Goal: Task Accomplishment & Management: Use online tool/utility

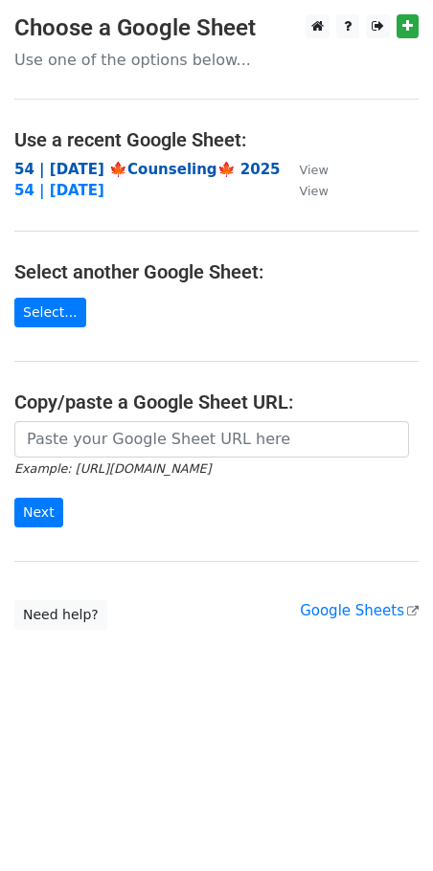
click at [69, 174] on strong "54 | [DATE] 🍁Counseling🍁 2025" at bounding box center [147, 169] width 266 height 17
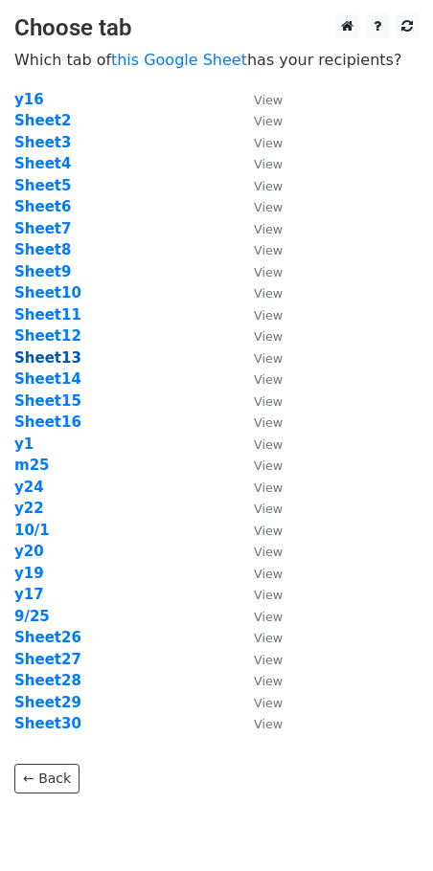
click at [43, 364] on strong "Sheet13" at bounding box center [47, 358] width 67 height 17
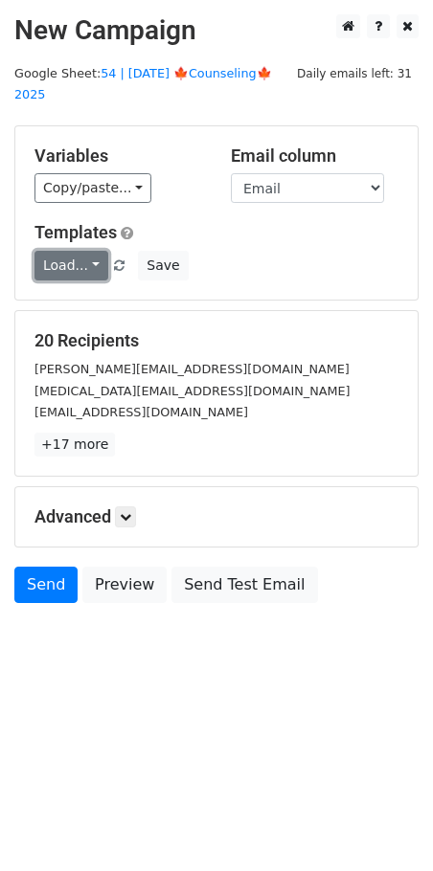
click at [71, 251] on link "Load..." at bounding box center [71, 266] width 74 height 30
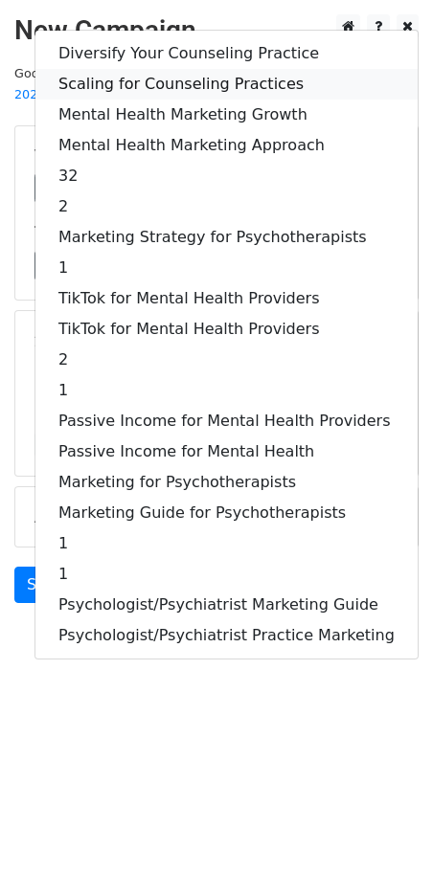
click at [114, 69] on link "Scaling for Counseling Practices" at bounding box center [226, 84] width 382 height 31
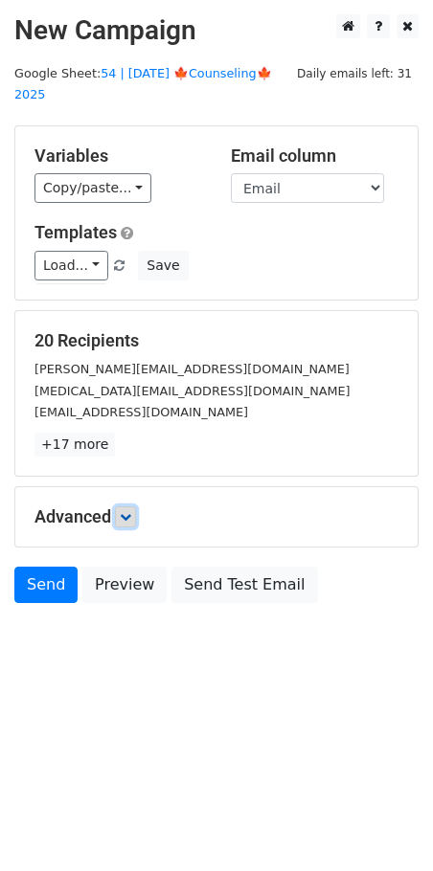
click at [131, 511] on icon at bounding box center [125, 516] width 11 height 11
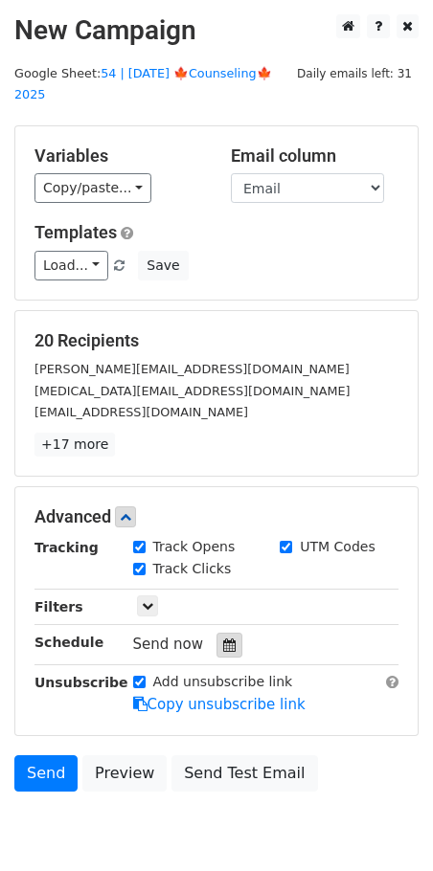
click at [223, 639] on icon at bounding box center [229, 645] width 12 height 13
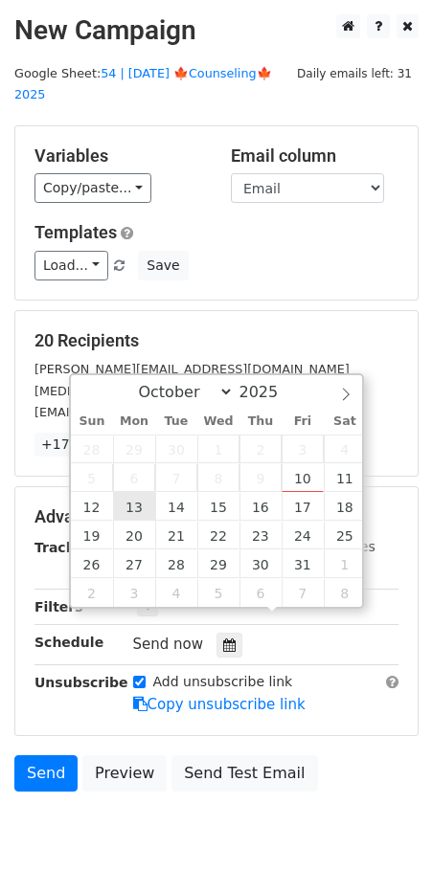
type input "2025-10-13 12:00"
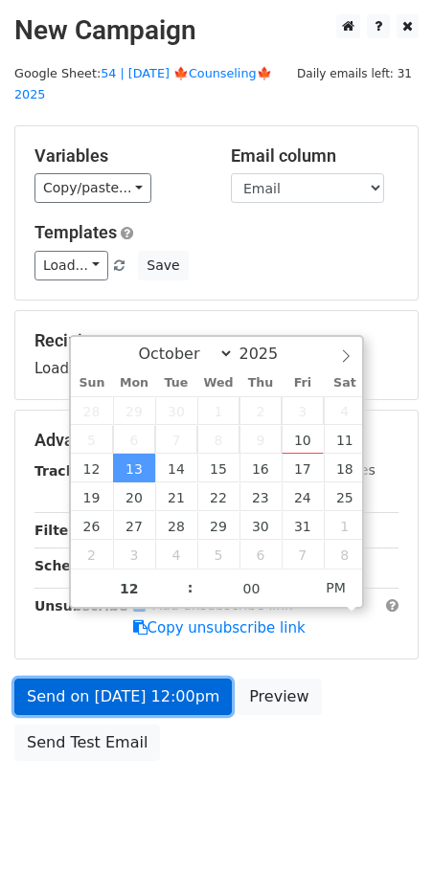
click at [128, 679] on link "Send on Oct 13 at 12:00pm" at bounding box center [122, 697] width 217 height 36
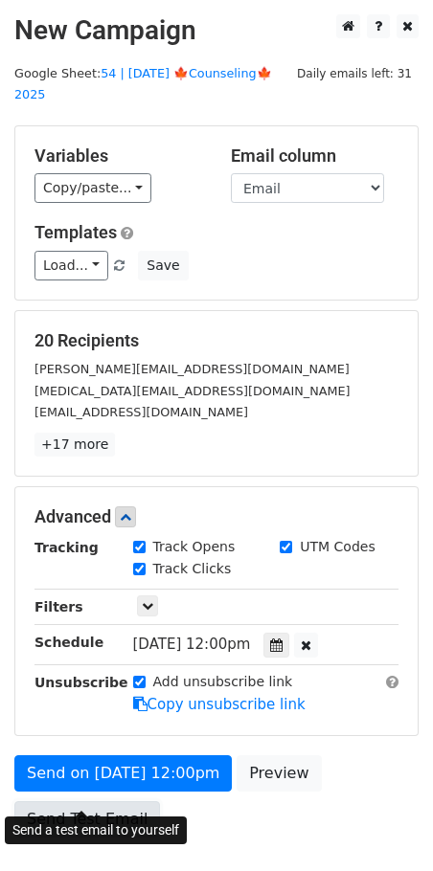
click at [53, 802] on link "Send Test Email" at bounding box center [87, 820] width 146 height 36
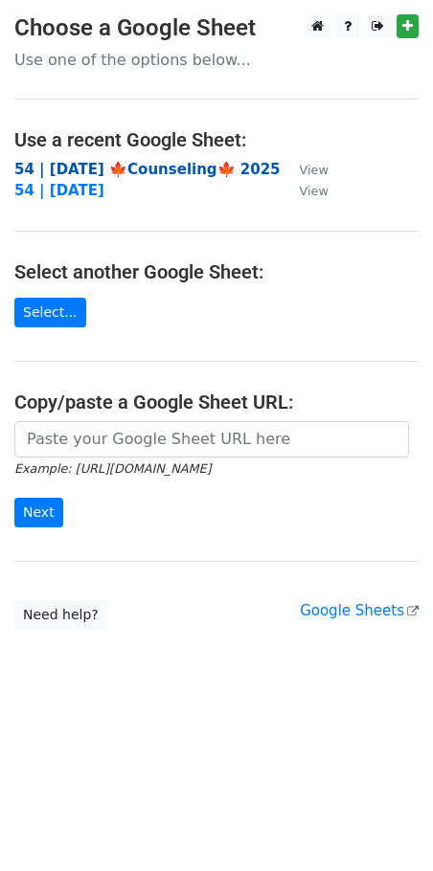
click at [131, 170] on strong "54 | [DATE] 🍁Counseling🍁 2025" at bounding box center [147, 169] width 266 height 17
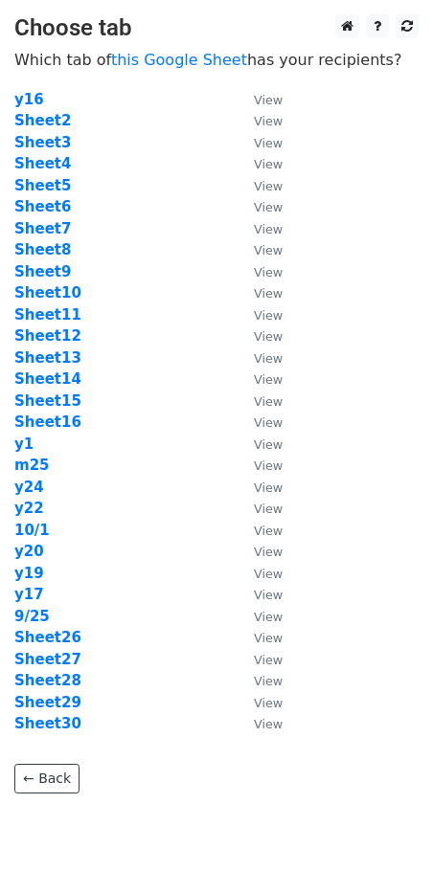
click at [46, 388] on td "Sheet14" at bounding box center [124, 380] width 220 height 22
click at [50, 381] on strong "Sheet14" at bounding box center [47, 379] width 67 height 17
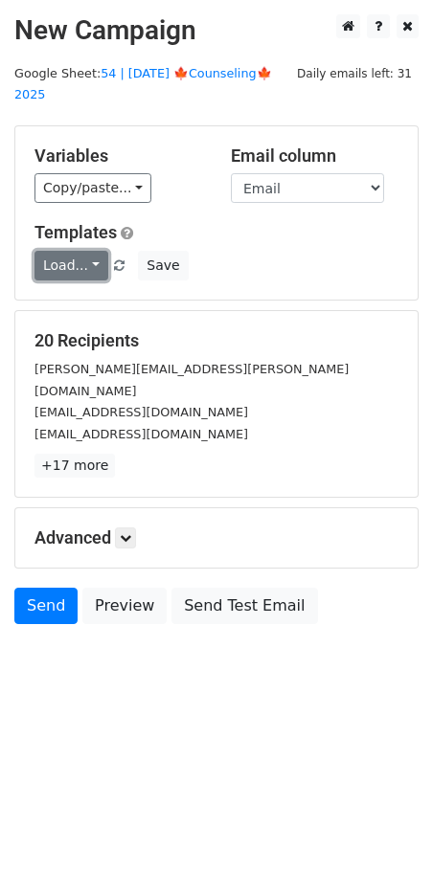
click at [79, 251] on link "Load..." at bounding box center [71, 266] width 74 height 30
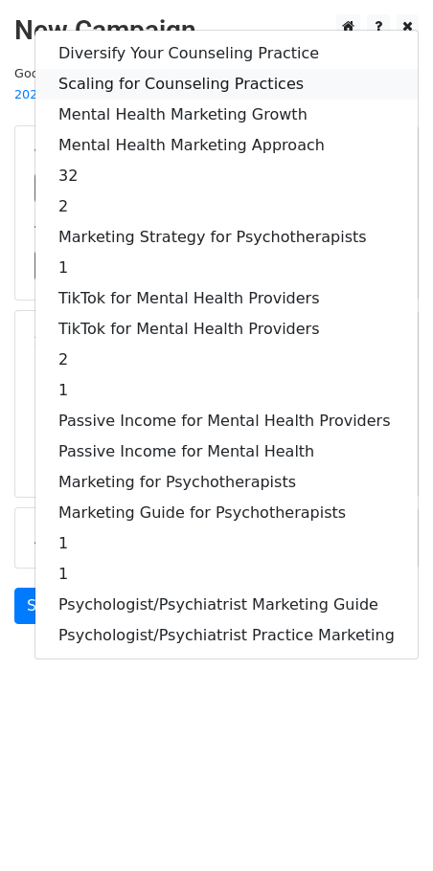
click at [215, 70] on link "Scaling for Counseling Practices" at bounding box center [226, 84] width 382 height 31
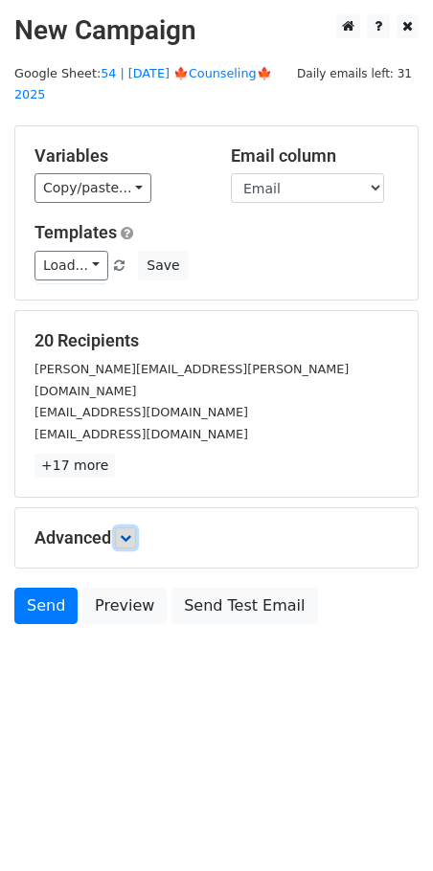
click at [124, 528] on link at bounding box center [125, 538] width 21 height 21
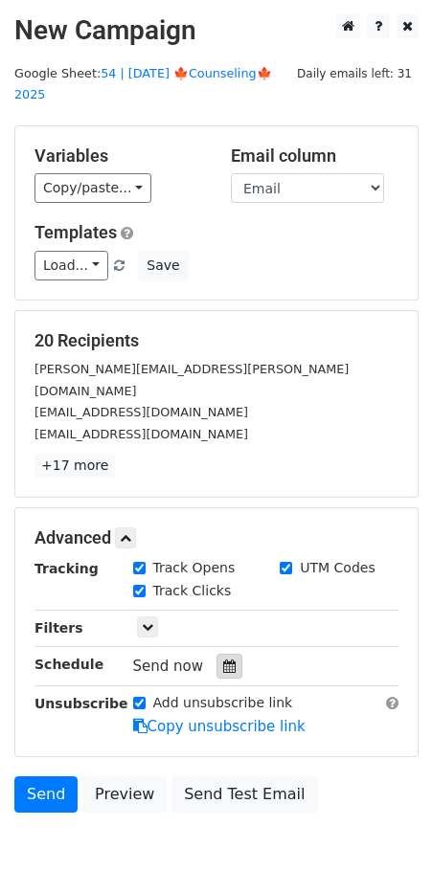
click at [216, 654] on div at bounding box center [229, 666] width 26 height 25
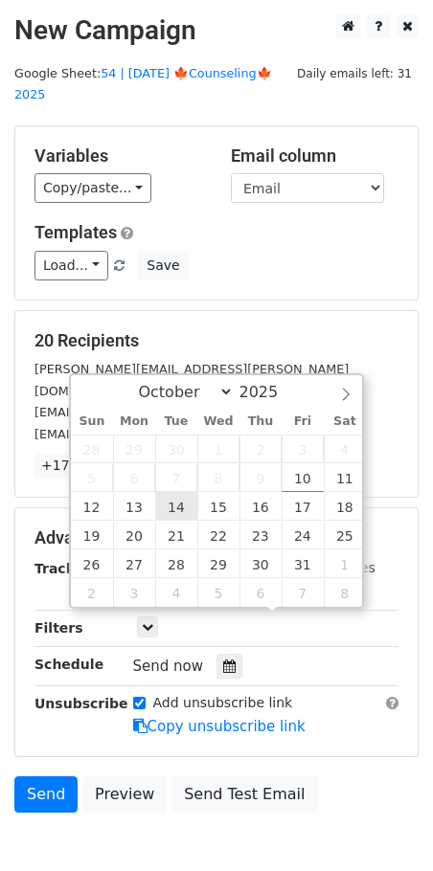
type input "2025-10-14 12:00"
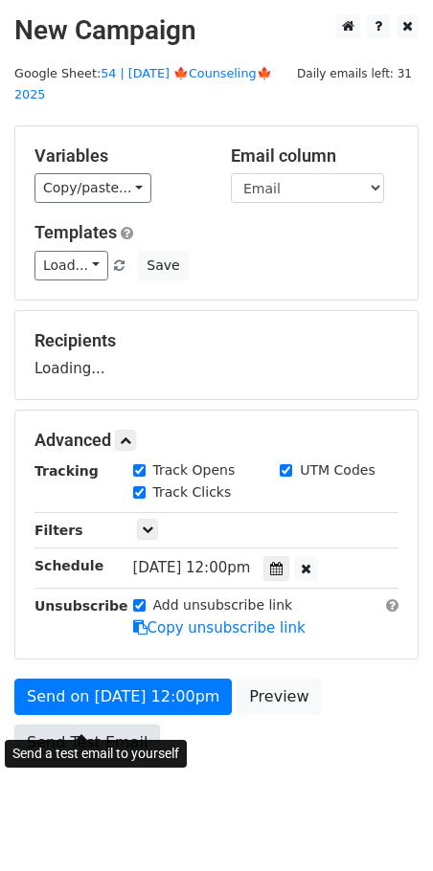
click at [86, 725] on link "Send Test Email" at bounding box center [87, 743] width 146 height 36
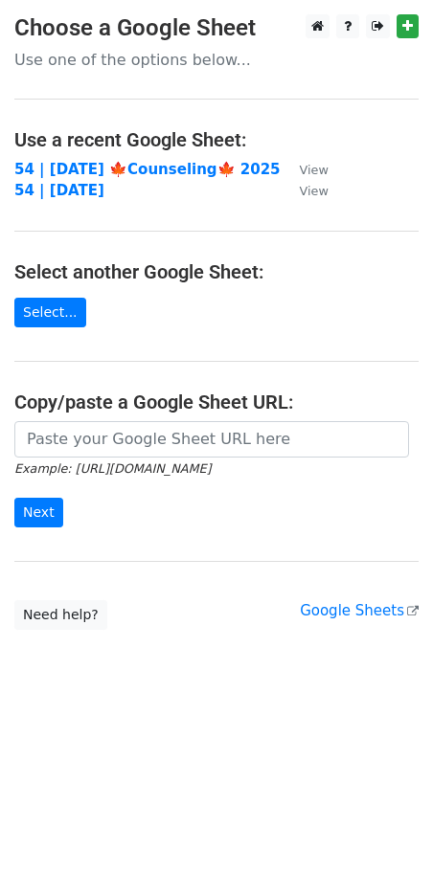
click at [104, 180] on td "54 | [DATE]" at bounding box center [147, 191] width 266 height 22
click at [128, 173] on strong "54 | SEP 25 🍁Counseling🍁 2025" at bounding box center [147, 169] width 266 height 17
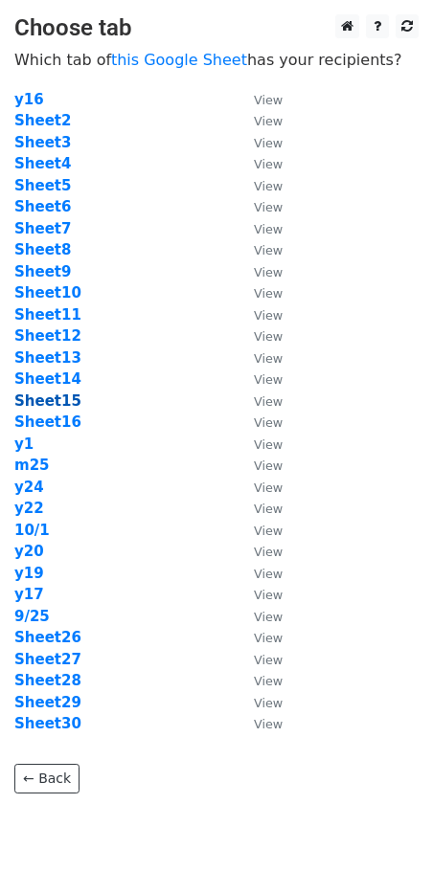
click at [58, 401] on strong "Sheet15" at bounding box center [47, 401] width 67 height 17
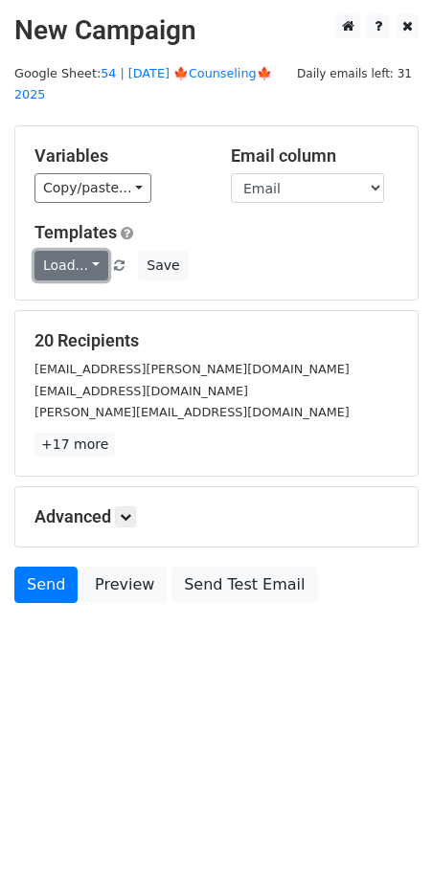
click at [54, 251] on link "Load..." at bounding box center [71, 266] width 74 height 30
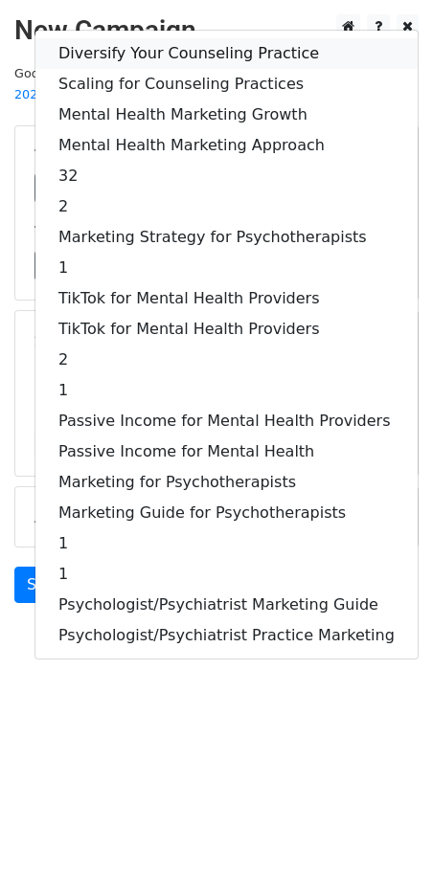
click at [145, 38] on link "Diversify Your Counseling Practice" at bounding box center [226, 53] width 382 height 31
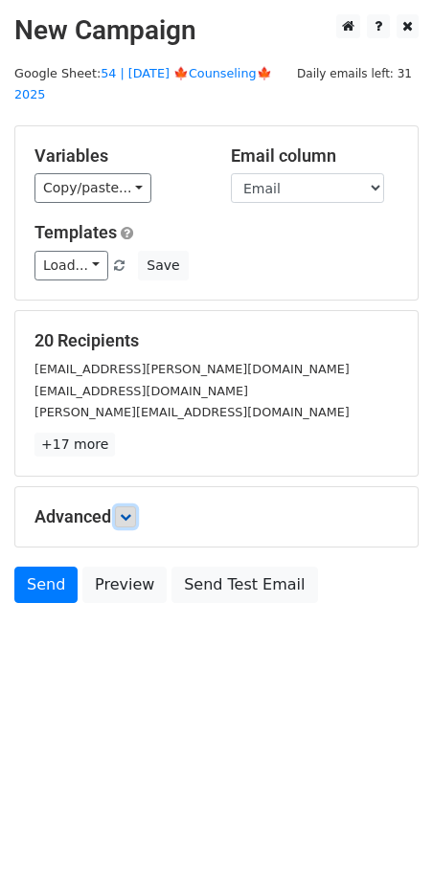
click at [123, 511] on icon at bounding box center [125, 516] width 11 height 11
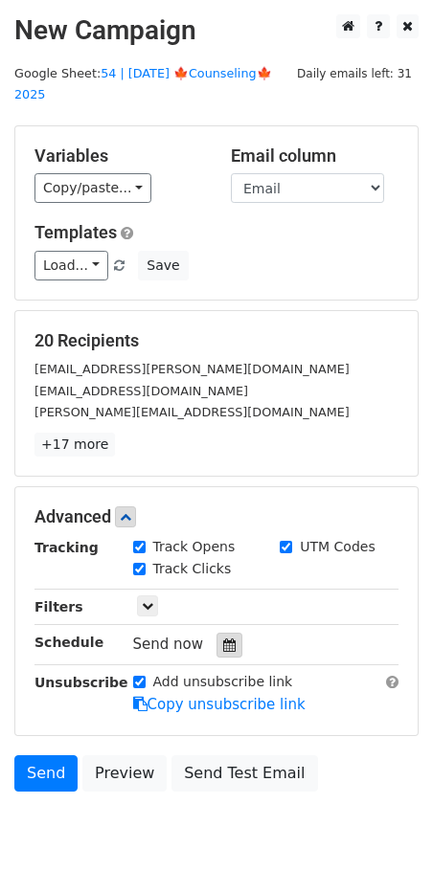
click at [216, 633] on div at bounding box center [229, 645] width 26 height 25
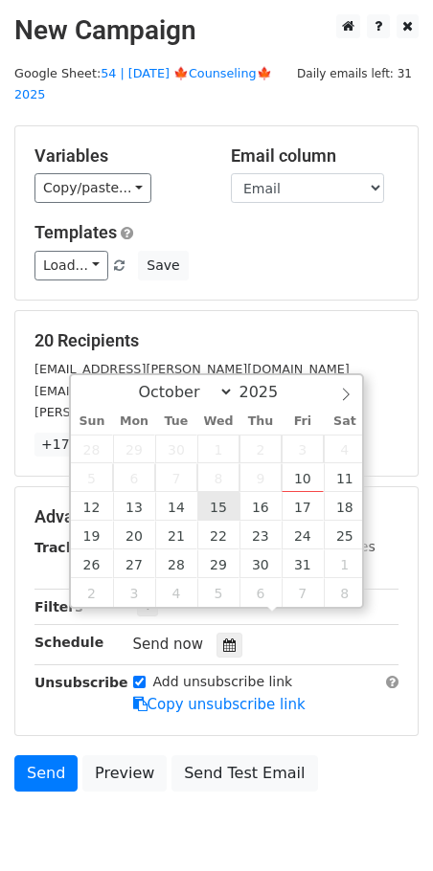
type input "2025-10-15 12:00"
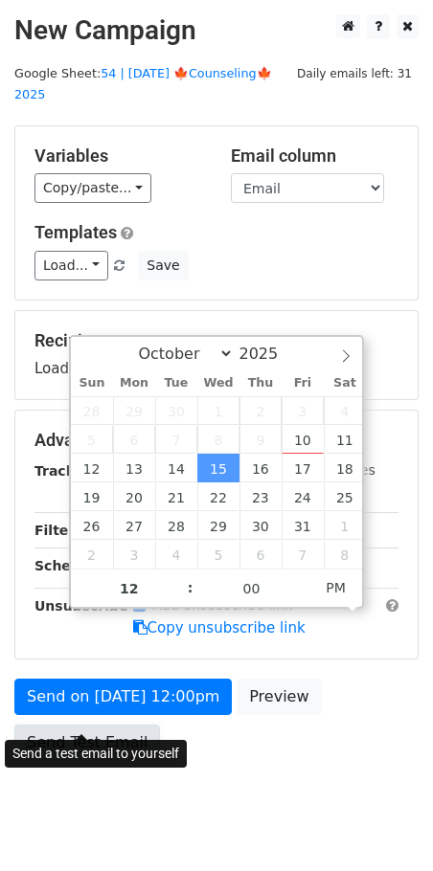
click at [102, 725] on link "Send Test Email" at bounding box center [87, 743] width 146 height 36
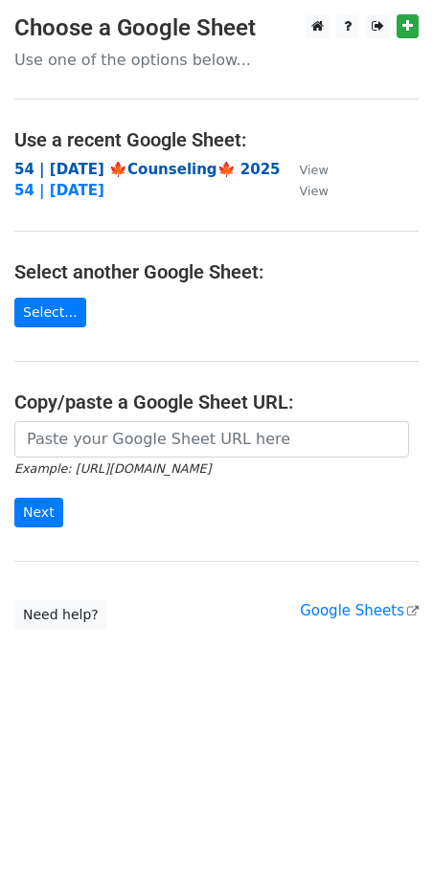
click at [145, 169] on strong "54 | [DATE] 🍁Counseling🍁 2025" at bounding box center [147, 169] width 266 height 17
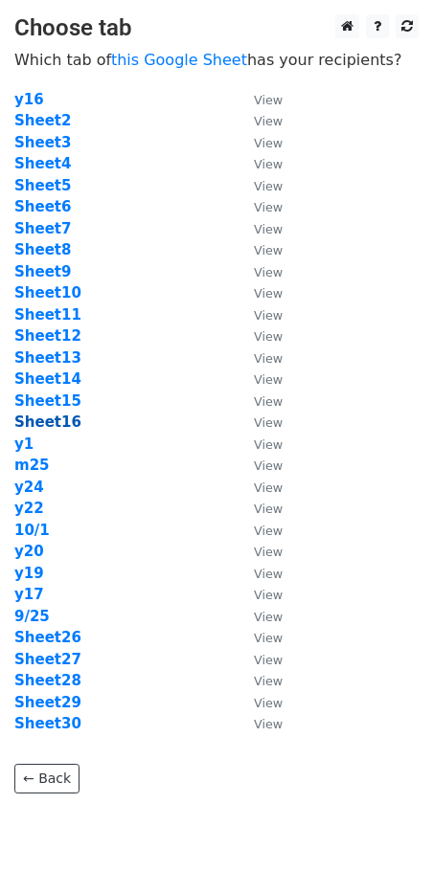
click at [62, 419] on strong "Sheet16" at bounding box center [47, 422] width 67 height 17
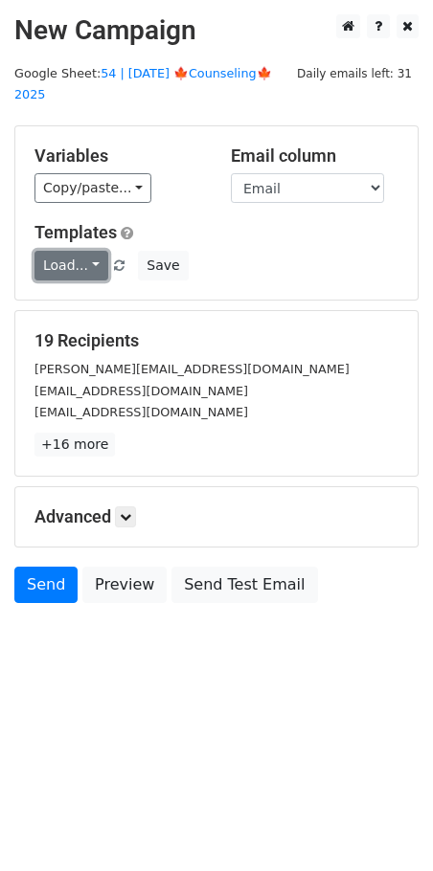
click at [61, 251] on link "Load..." at bounding box center [71, 266] width 74 height 30
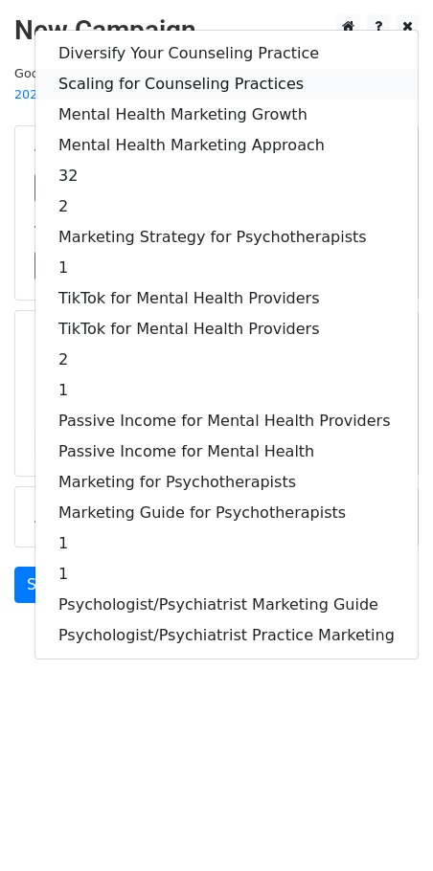
click at [147, 69] on link "Scaling for Counseling Practices" at bounding box center [226, 84] width 382 height 31
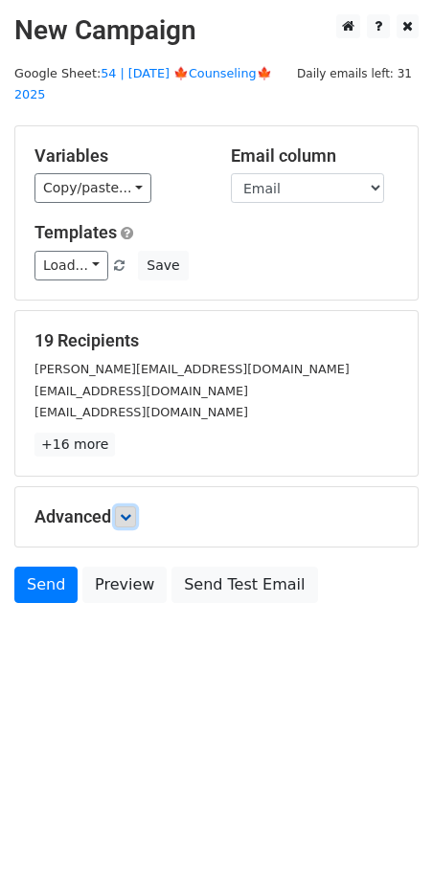
click at [131, 511] on icon at bounding box center [125, 516] width 11 height 11
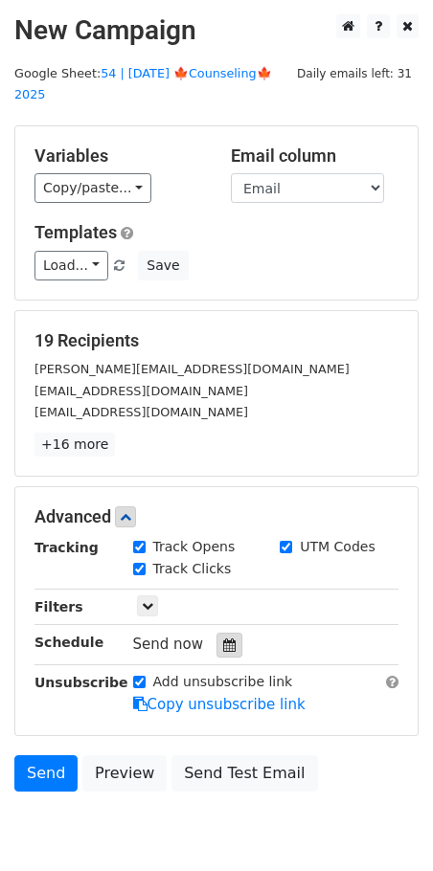
click at [216, 633] on div at bounding box center [229, 645] width 26 height 25
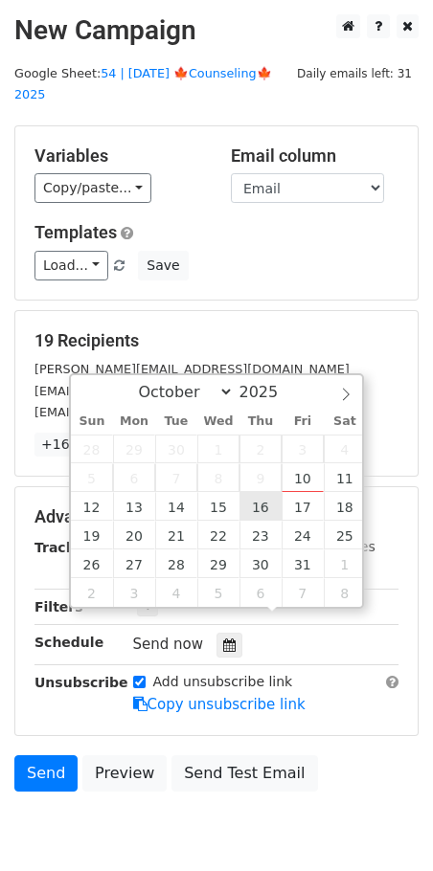
type input "[DATE] 12:00"
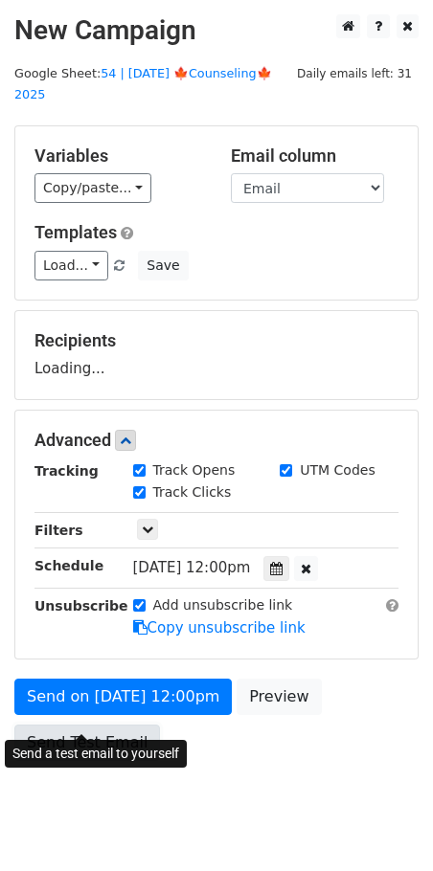
click at [114, 725] on link "Send Test Email" at bounding box center [87, 743] width 146 height 36
